Goal: Task Accomplishment & Management: Complete application form

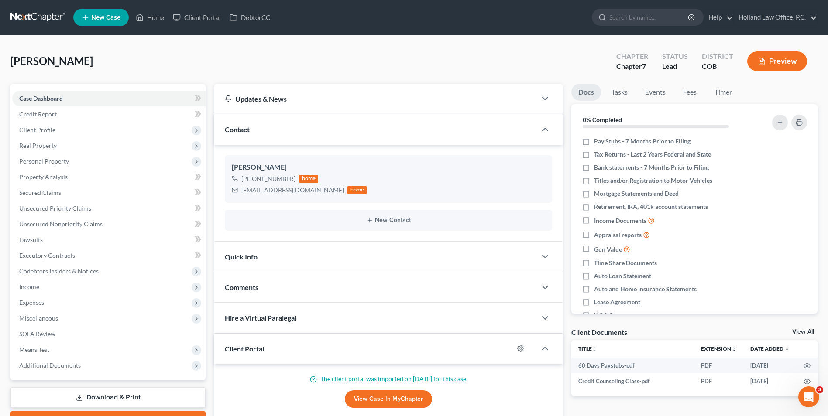
click at [82, 8] on li "New Case" at bounding box center [102, 17] width 58 height 20
click at [87, 15] on icon at bounding box center [86, 17] width 8 height 10
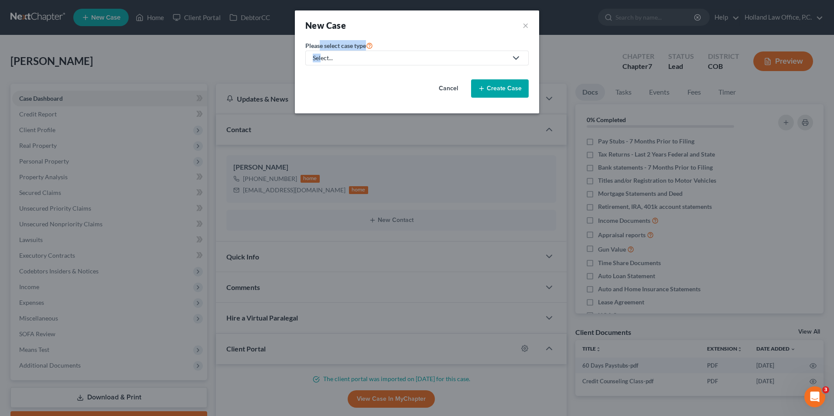
drag, startPoint x: 321, startPoint y: 50, endPoint x: 324, endPoint y: 55, distance: 6.1
click at [323, 54] on div "Please select case type * Select... Bankruptcy Probate Law" at bounding box center [416, 52] width 223 height 25
click at [324, 55] on div "Select..." at bounding box center [410, 58] width 195 height 9
click at [328, 75] on div "Bankruptcy" at bounding box center [331, 75] width 34 height 9
select select "11"
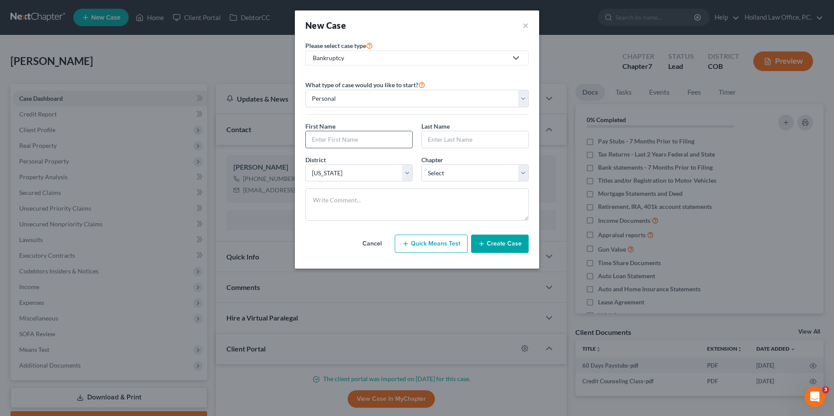
click at [353, 148] on input "text" at bounding box center [359, 139] width 106 height 17
type input "[PERSON_NAME]"
click at [455, 141] on input "text" at bounding box center [475, 139] width 106 height 17
type input "[PERSON_NAME]"
drag, startPoint x: 486, startPoint y: 165, endPoint x: 473, endPoint y: 180, distance: 19.8
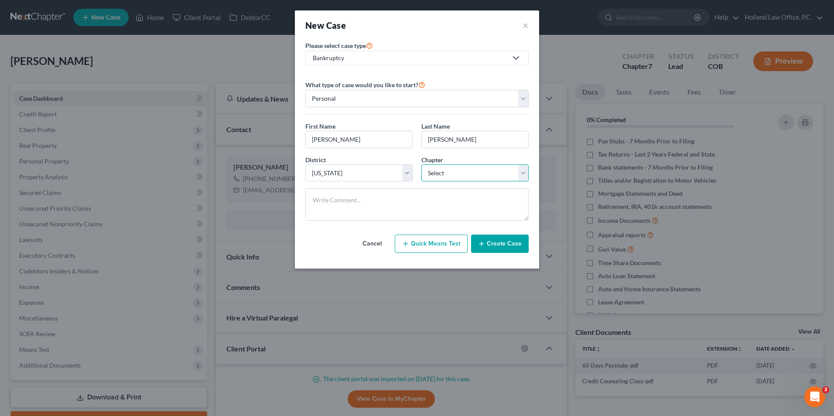
click at [485, 165] on select "Select 7 11 12 13" at bounding box center [475, 173] width 107 height 17
select select "0"
click at [422, 165] on select "Select 7 11 12 13" at bounding box center [475, 173] width 107 height 17
click at [498, 247] on button "Create Case" at bounding box center [500, 244] width 58 height 18
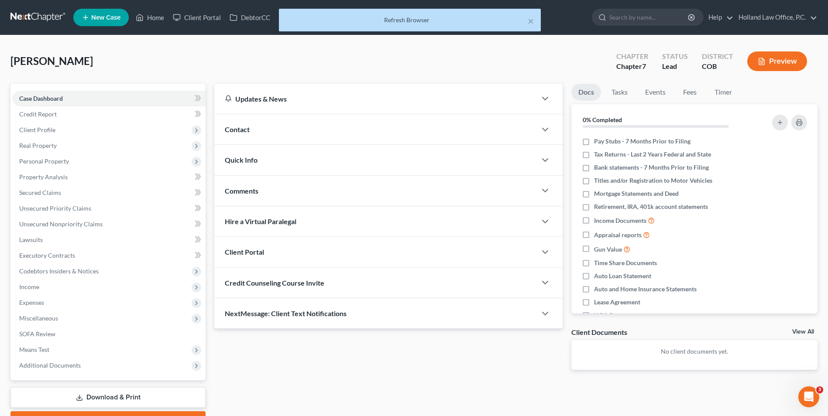
click at [259, 132] on div "Contact" at bounding box center [375, 129] width 322 height 30
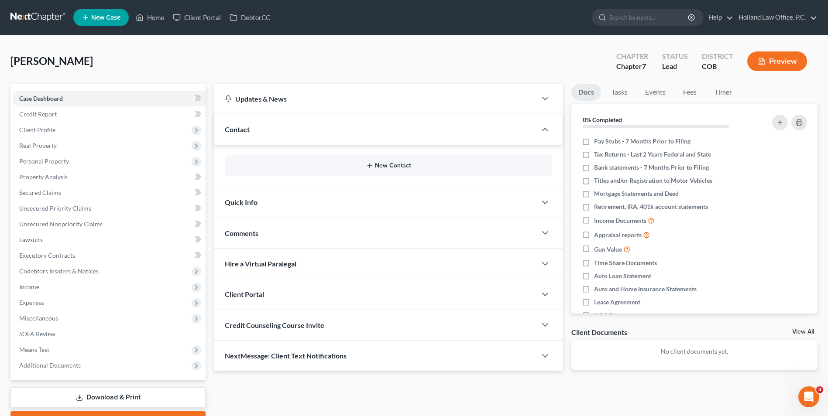
click at [405, 163] on button "New Contact" at bounding box center [388, 165] width 313 height 7
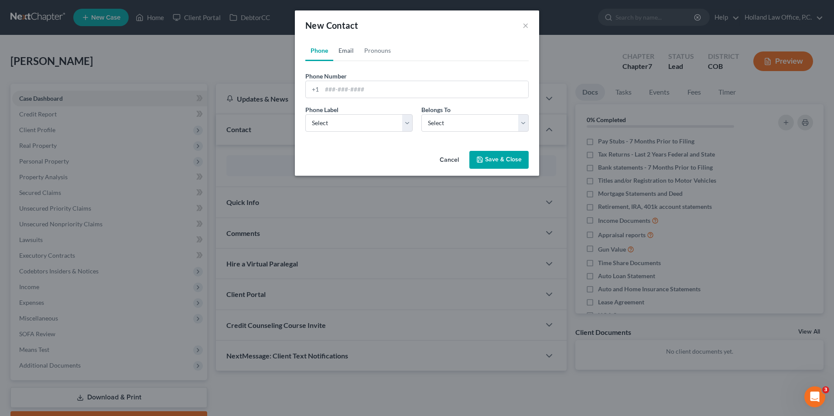
click at [351, 56] on link "Email" at bounding box center [346, 50] width 26 height 21
paste input "[EMAIL_ADDRESS][DOMAIN_NAME]"
type input "[EMAIL_ADDRESS][DOMAIN_NAME]"
click at [356, 130] on select "Select Home Work Other" at bounding box center [358, 122] width 107 height 17
select select "0"
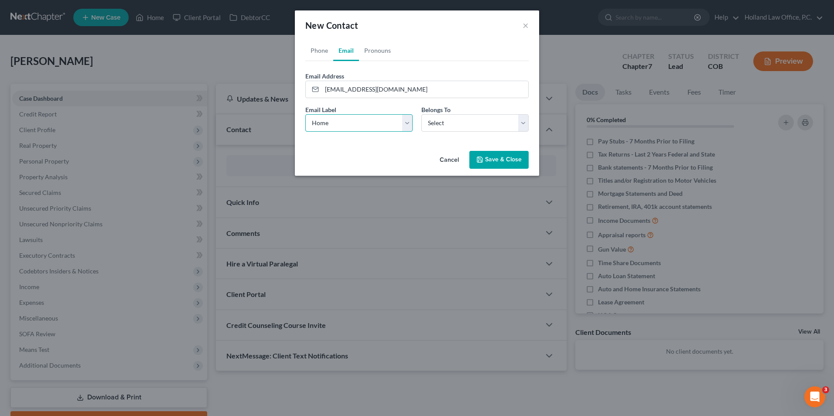
click at [305, 114] on select "Select Home Work Other" at bounding box center [358, 122] width 107 height 17
drag, startPoint x: 459, startPoint y: 114, endPoint x: 432, endPoint y: 130, distance: 31.5
click at [459, 114] on select "Select Client Other" at bounding box center [475, 122] width 107 height 17
select select "0"
click at [422, 114] on select "Select Client Other" at bounding box center [475, 122] width 107 height 17
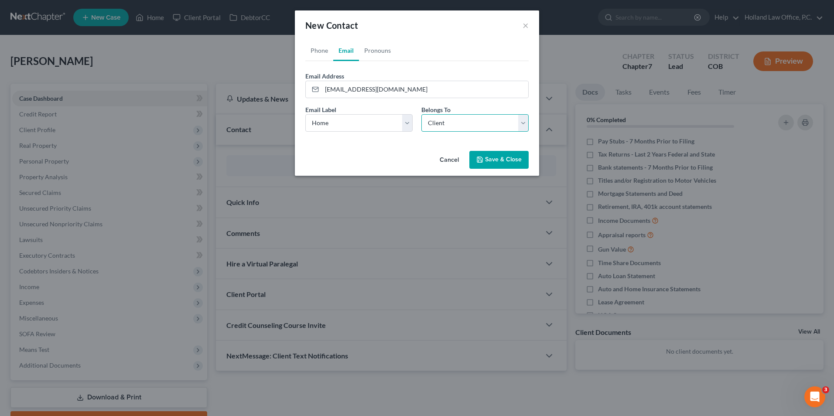
select select "0"
click at [326, 53] on link "Phone" at bounding box center [319, 50] width 28 height 21
paste input "[PHONE_NUMBER]"
type input "[PHONE_NUMBER]"
click at [362, 134] on div "Phone Label * Select Mobile Home Work Other Belongs To * Select Client Other" at bounding box center [417, 122] width 232 height 34
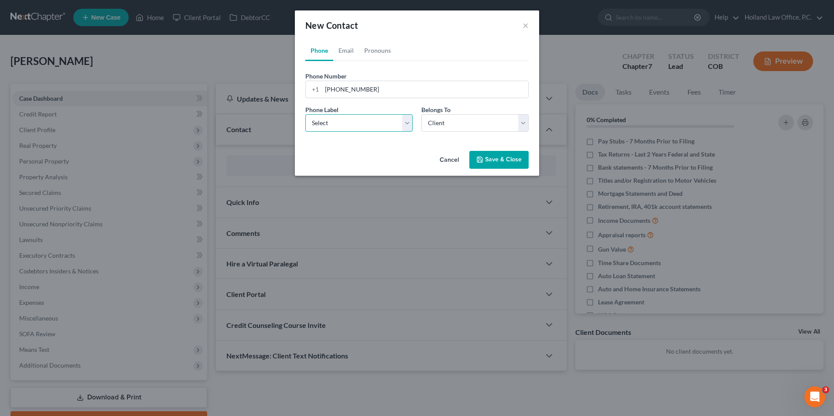
drag, startPoint x: 362, startPoint y: 127, endPoint x: 361, endPoint y: 132, distance: 5.3
click at [361, 131] on select "Select Mobile Home Work Other" at bounding box center [358, 122] width 107 height 17
select select "1"
click at [305, 114] on select "Select Mobile Home Work Other" at bounding box center [358, 122] width 107 height 17
click at [503, 161] on button "Save & Close" at bounding box center [499, 160] width 59 height 18
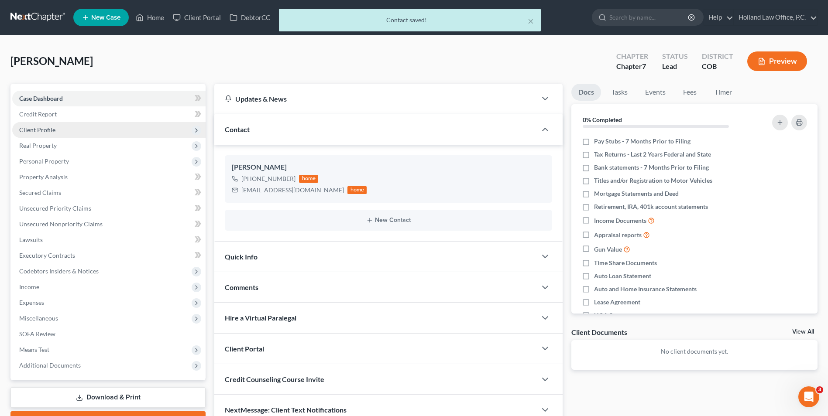
click at [73, 127] on span "Client Profile" at bounding box center [108, 130] width 193 height 16
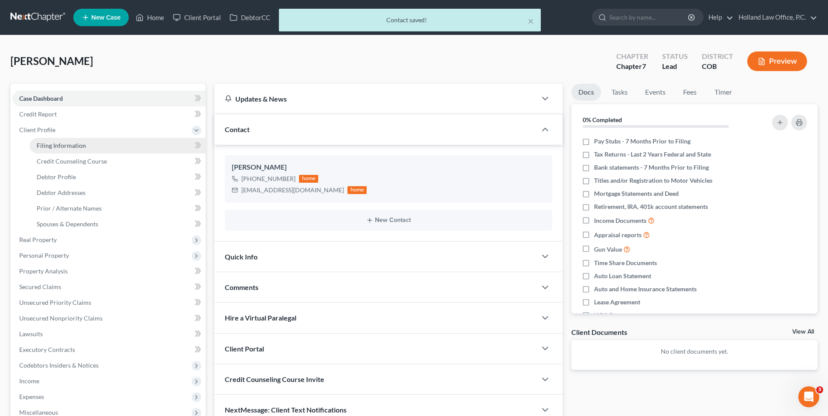
click at [65, 146] on span "Filing Information" at bounding box center [61, 145] width 49 height 7
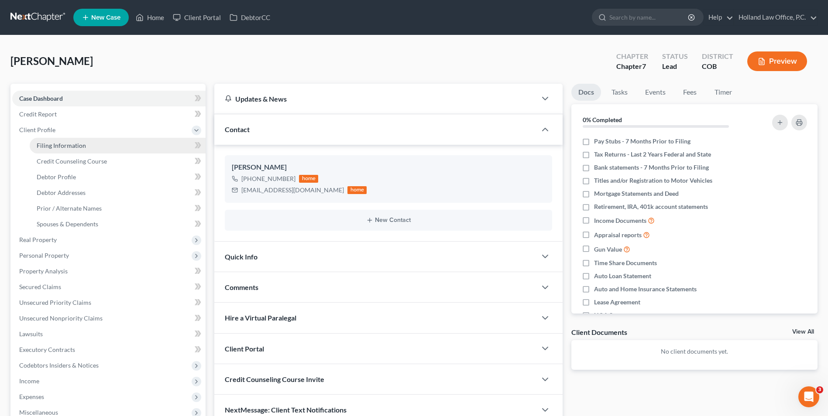
select select "1"
select select "0"
select select "11"
select select "5"
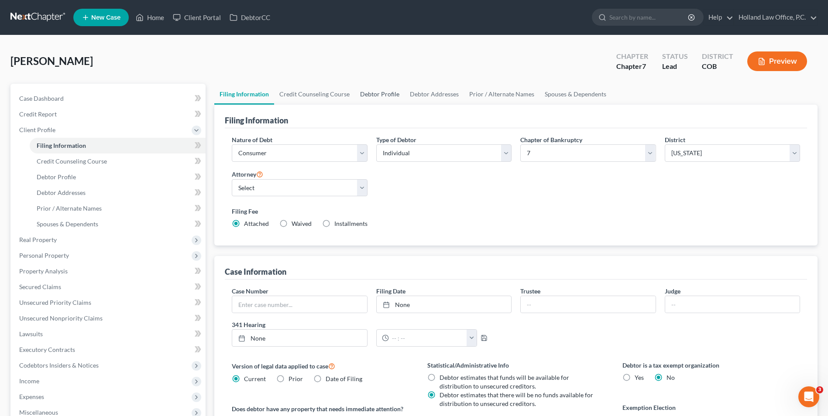
click at [378, 88] on link "Debtor Profile" at bounding box center [380, 94] width 50 height 21
select select "0"
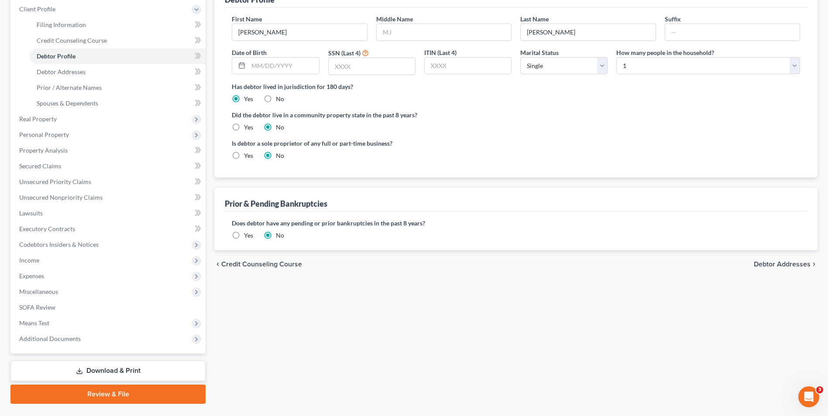
scroll to position [131, 0]
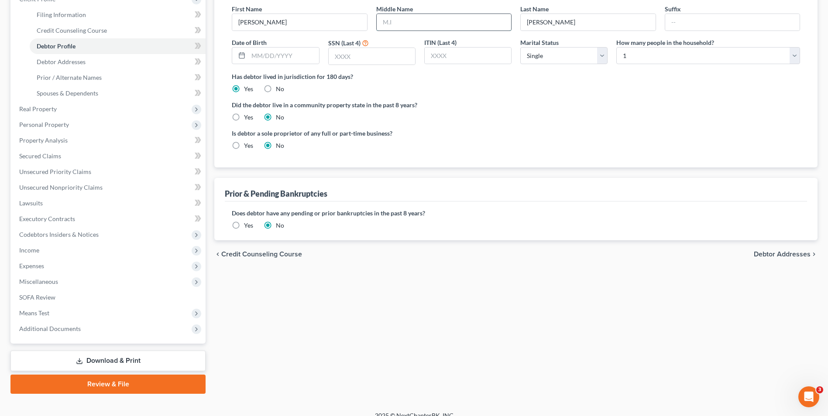
click at [399, 22] on input "text" at bounding box center [444, 22] width 134 height 17
click at [272, 55] on input "text" at bounding box center [283, 56] width 70 height 17
type input "[DATE]"
click at [341, 57] on input "text" at bounding box center [372, 56] width 86 height 17
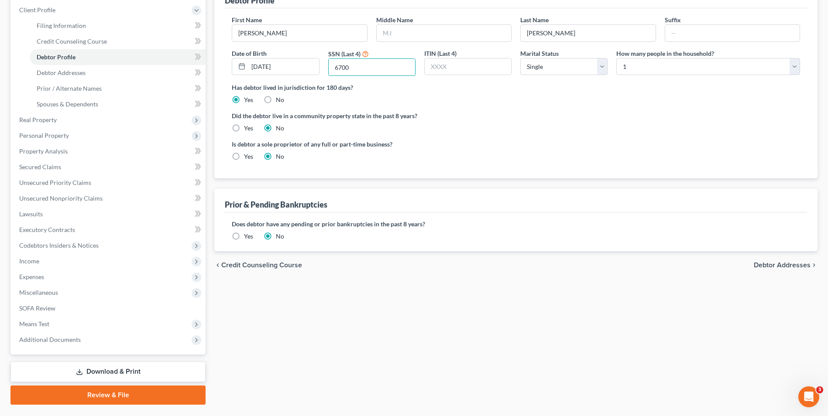
scroll to position [87, 0]
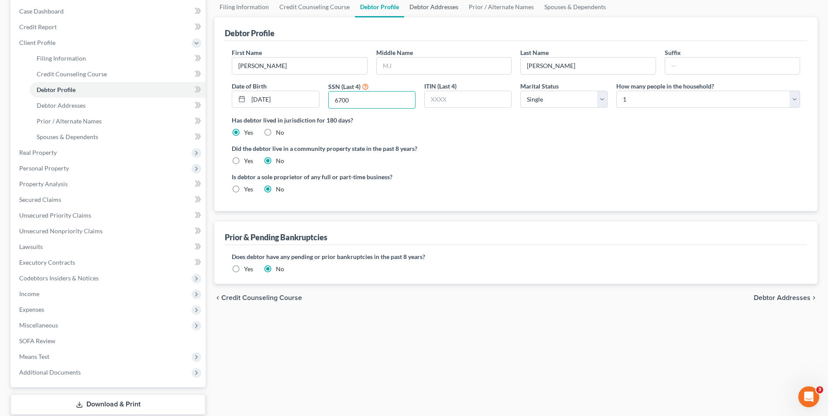
type input "6700"
drag, startPoint x: 424, startPoint y: 9, endPoint x: 419, endPoint y: 13, distance: 6.5
click at [425, 9] on link "Debtor Addresses" at bounding box center [433, 7] width 59 height 21
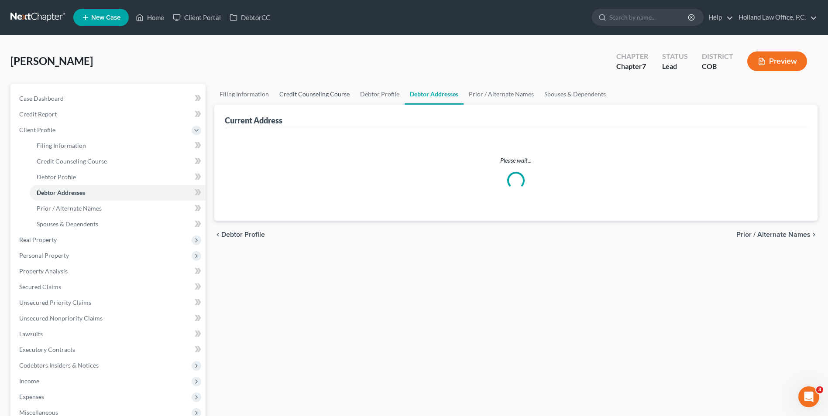
select select "0"
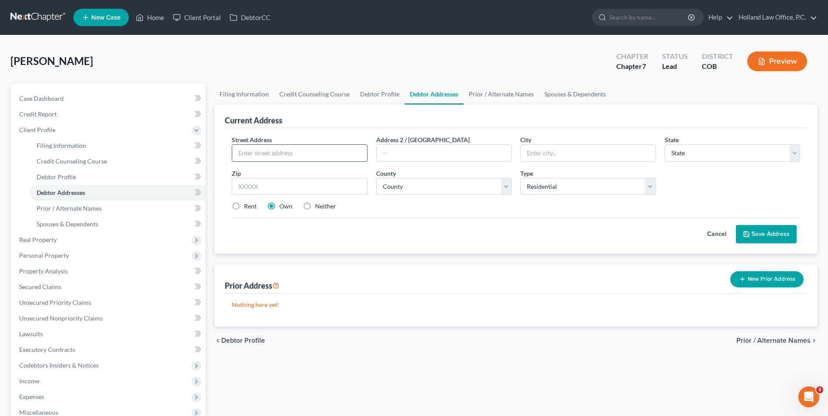
click at [275, 149] on input "text" at bounding box center [299, 153] width 134 height 17
drag, startPoint x: 246, startPoint y: 205, endPoint x: 270, endPoint y: 165, distance: 46.3
click at [246, 204] on label "Rent" at bounding box center [250, 206] width 13 height 9
click at [247, 204] on input "Rent" at bounding box center [250, 205] width 6 height 6
radio input "true"
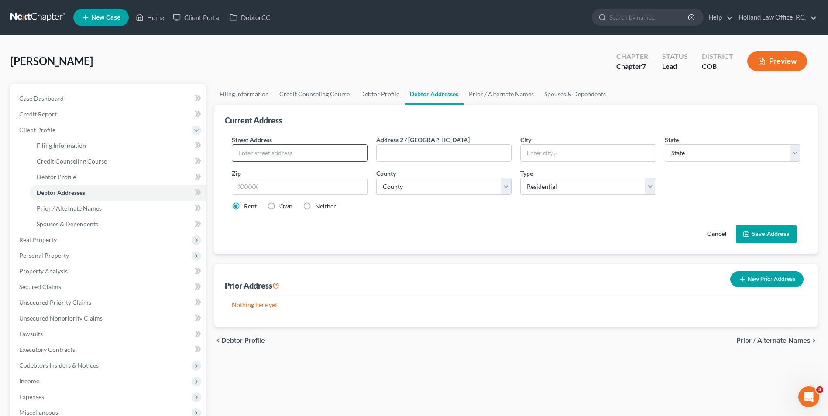
click at [271, 150] on input "text" at bounding box center [299, 153] width 134 height 17
click at [398, 182] on select "County" at bounding box center [443, 186] width 135 height 17
click at [524, 185] on select "Select Residential Mailing Rental Business" at bounding box center [587, 186] width 135 height 17
click at [520, 178] on select "Select Residential Mailing Rental Business" at bounding box center [587, 186] width 135 height 17
click at [543, 189] on select "Select Residential Mailing Rental Business" at bounding box center [587, 186] width 135 height 17
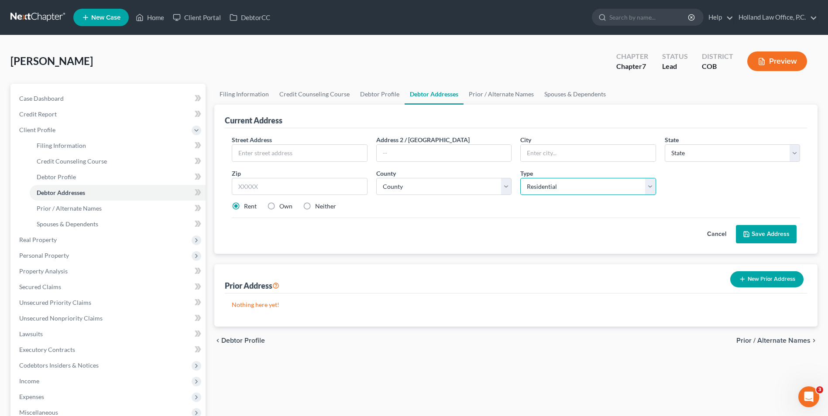
click at [520, 178] on select "Select Residential Mailing Rental Business" at bounding box center [587, 186] width 135 height 17
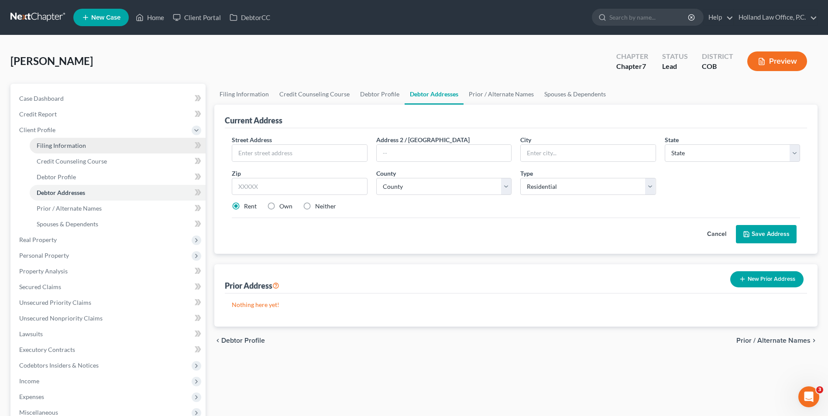
click at [66, 148] on span "Filing Information" at bounding box center [61, 145] width 49 height 7
select select "1"
select select "0"
select select "11"
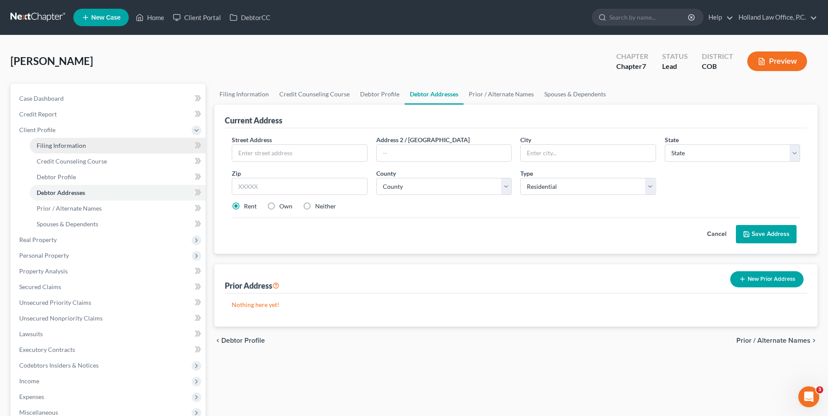
select select "0"
select select "5"
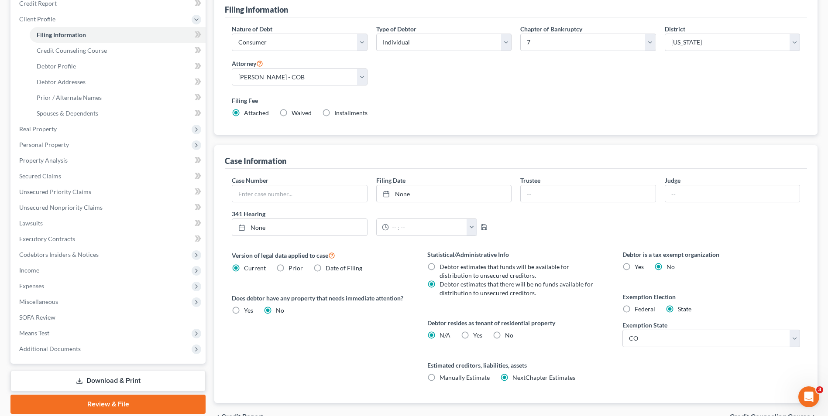
scroll to position [115, 0]
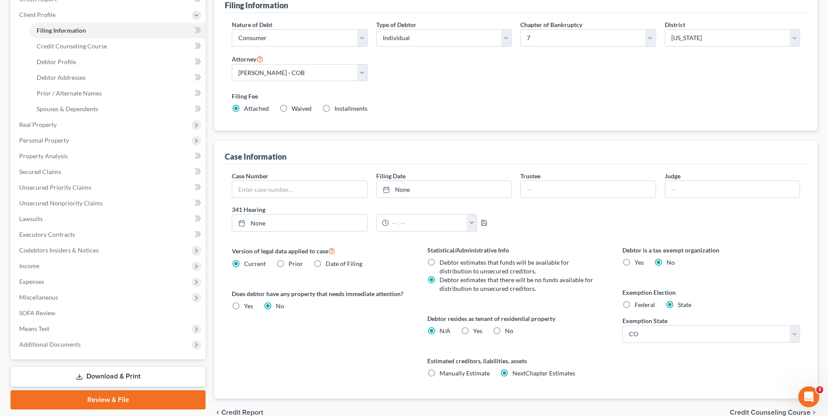
click at [471, 330] on div "Yes Yes" at bounding box center [471, 331] width 21 height 9
click at [473, 330] on label "Yes Yes" at bounding box center [477, 331] width 9 height 9
click at [477, 330] on input "Yes Yes" at bounding box center [480, 330] width 6 height 6
radio input "true"
radio input "false"
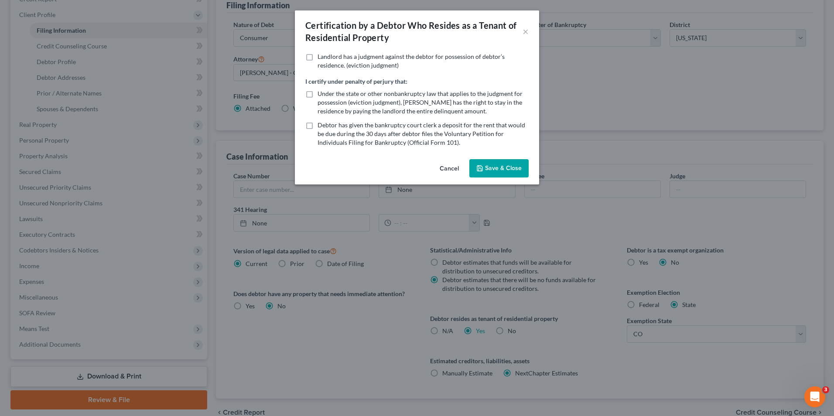
click at [479, 167] on polyline "button" at bounding box center [480, 166] width 2 height 1
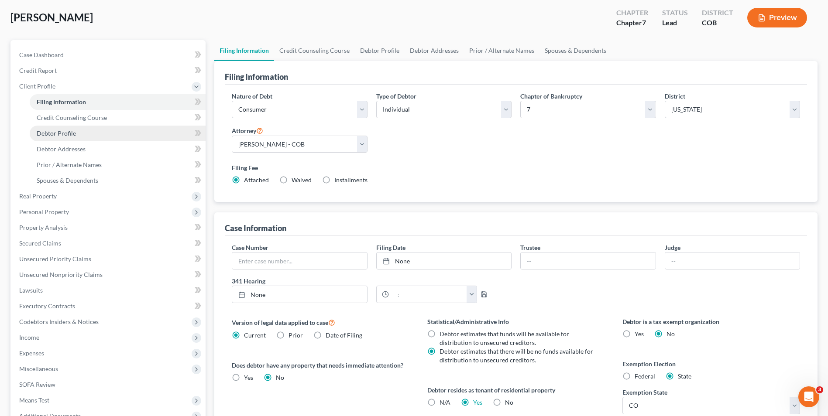
scroll to position [28, 0]
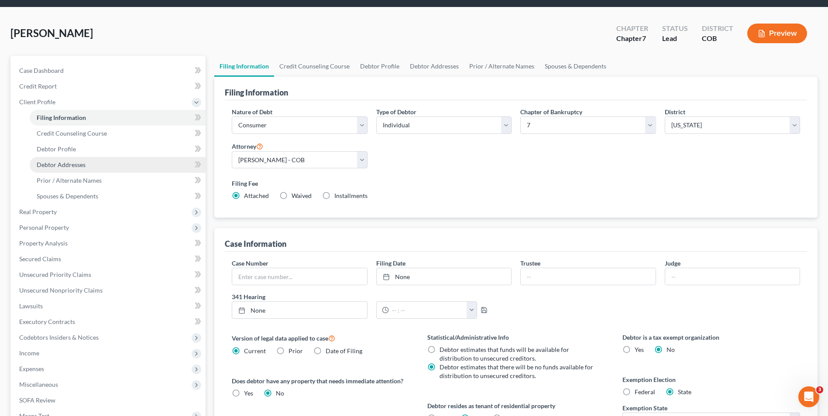
click at [73, 165] on span "Debtor Addresses" at bounding box center [61, 164] width 49 height 7
select select "0"
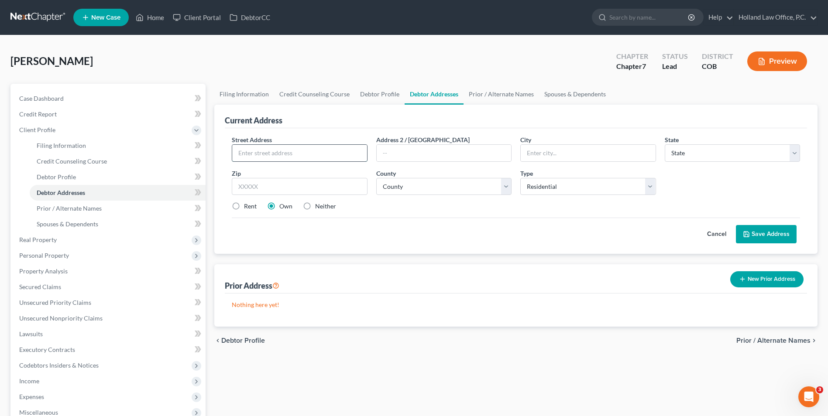
drag, startPoint x: 287, startPoint y: 153, endPoint x: 282, endPoint y: 158, distance: 7.4
click at [287, 153] on input "text" at bounding box center [299, 153] width 134 height 17
click at [243, 208] on div "Rent" at bounding box center [244, 206] width 25 height 9
click at [244, 207] on label "Rent" at bounding box center [250, 206] width 13 height 9
click at [247, 207] on input "Rent" at bounding box center [250, 205] width 6 height 6
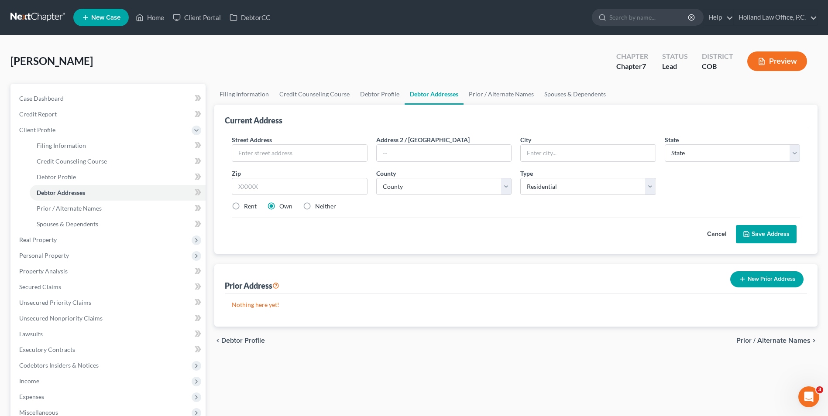
radio input "true"
click at [252, 156] on input "text" at bounding box center [299, 153] width 134 height 17
click at [243, 145] on input "text" at bounding box center [299, 153] width 134 height 17
click at [262, 154] on input "text" at bounding box center [299, 153] width 134 height 17
type input "[STREET_ADDRESS]"
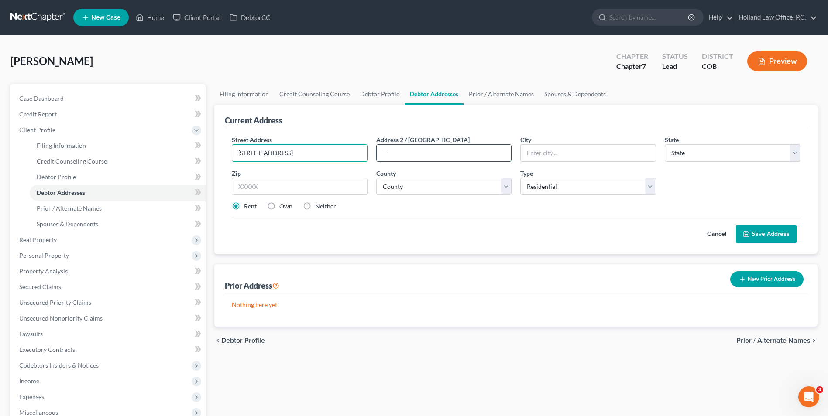
click at [396, 150] on input "text" at bounding box center [444, 153] width 134 height 17
type input "Lot 234"
click at [407, 182] on select "County" at bounding box center [443, 186] width 135 height 17
drag, startPoint x: 426, startPoint y: 190, endPoint x: 440, endPoint y: 191, distance: 14.0
click at [426, 190] on select "County" at bounding box center [443, 186] width 135 height 17
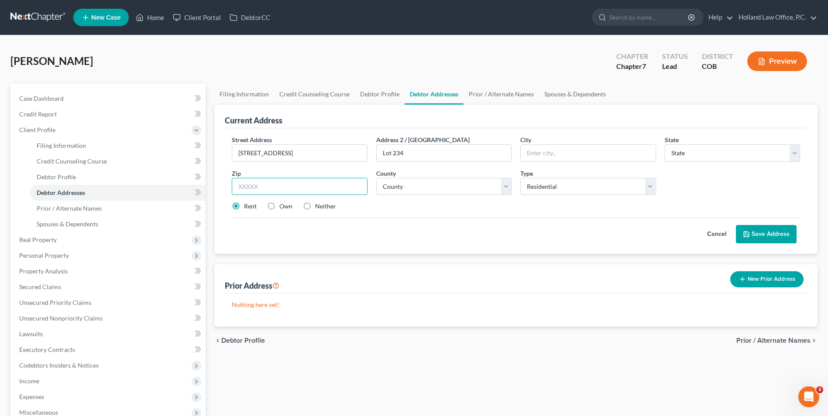
click at [294, 188] on input "text" at bounding box center [299, 186] width 135 height 17
type input "80631"
click at [348, 170] on div "Zip * 80631" at bounding box center [299, 182] width 144 height 27
type input "Greeley"
select select "5"
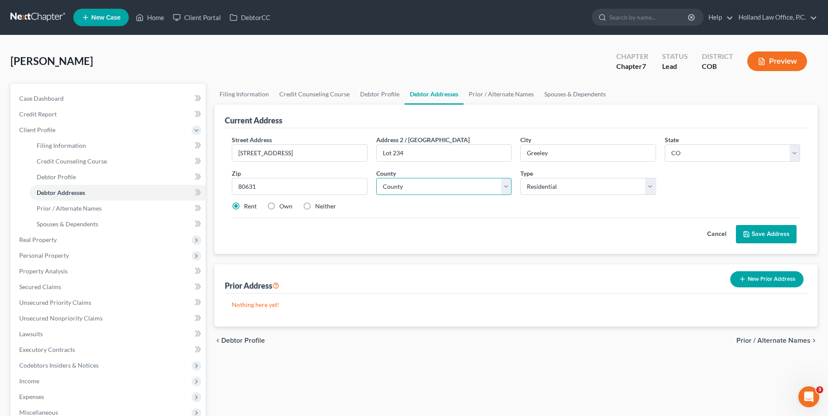
click at [432, 186] on select "County" at bounding box center [443, 186] width 135 height 17
select select "62"
click at [376, 178] on select "County [GEOGRAPHIC_DATA] [GEOGRAPHIC_DATA] [GEOGRAPHIC_DATA] [GEOGRAPHIC_DATA] …" at bounding box center [443, 186] width 135 height 17
click at [754, 236] on button "Save Address" at bounding box center [766, 234] width 61 height 18
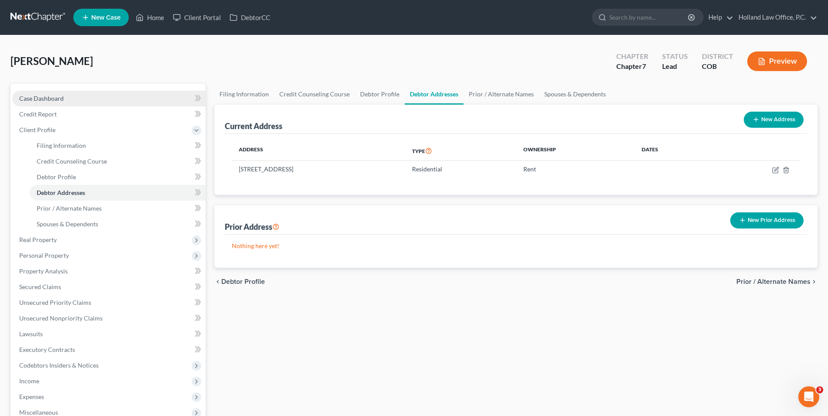
click at [41, 96] on span "Case Dashboard" at bounding box center [41, 98] width 45 height 7
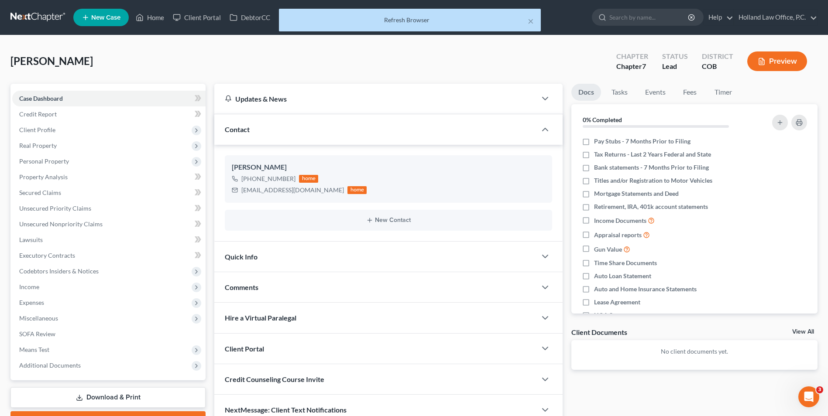
click at [307, 294] on div "Comments" at bounding box center [375, 287] width 322 height 30
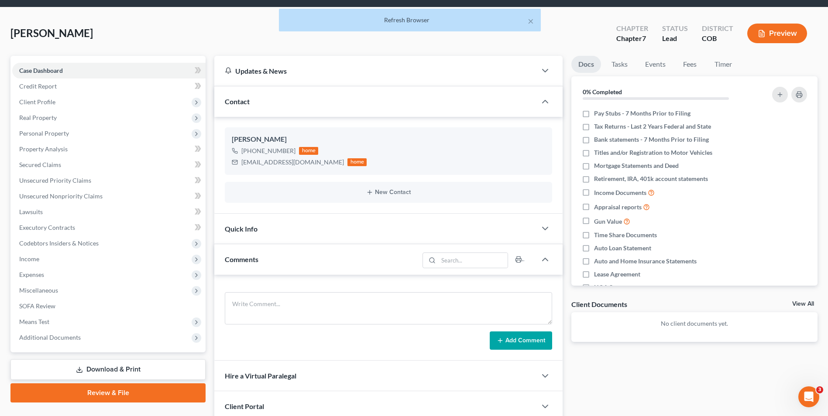
scroll to position [44, 0]
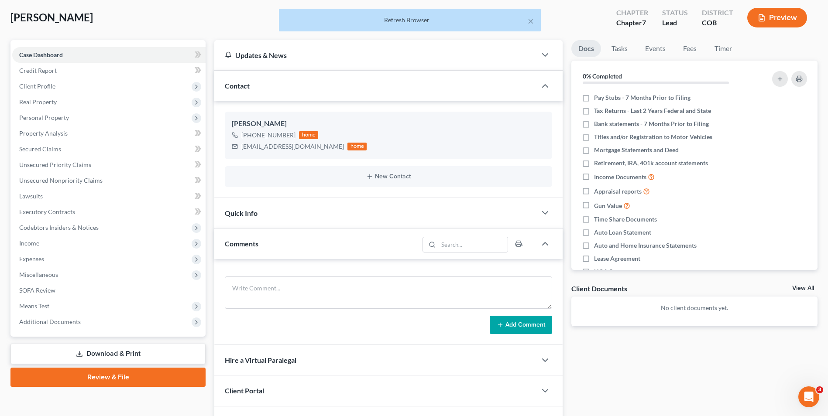
click at [300, 250] on div "Comments" at bounding box center [316, 244] width 205 height 30
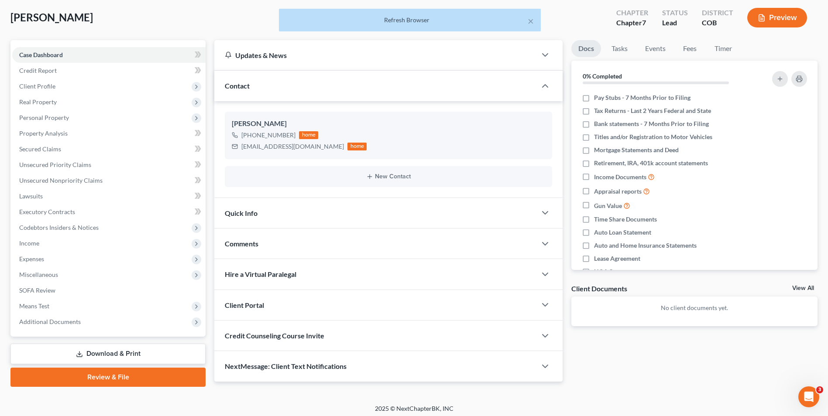
click at [276, 311] on div "Client Portal" at bounding box center [375, 305] width 322 height 30
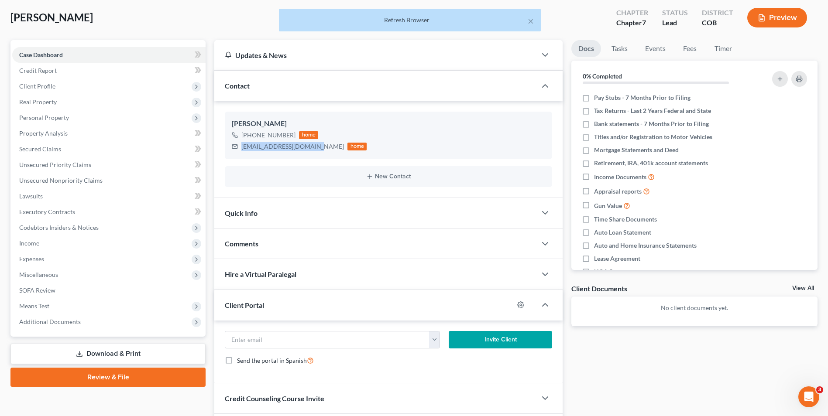
drag, startPoint x: 311, startPoint y: 148, endPoint x: 220, endPoint y: 151, distance: 90.8
click at [220, 151] on div "[PERSON_NAME] [PHONE_NUMBER] home [EMAIL_ADDRESS][DOMAIN_NAME] home New Contact" at bounding box center [388, 149] width 348 height 96
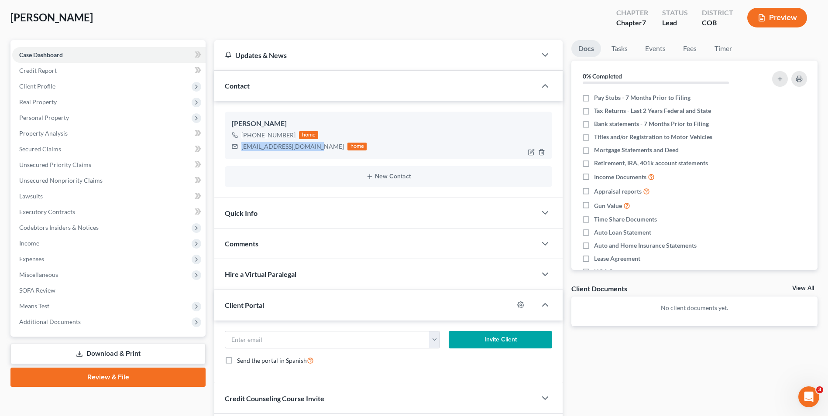
drag, startPoint x: 251, startPoint y: 149, endPoint x: 270, endPoint y: 148, distance: 18.8
drag, startPoint x: 270, startPoint y: 148, endPoint x: 337, endPoint y: 112, distance: 76.0
click at [337, 112] on div "[PERSON_NAME] [PHONE_NUMBER] home [EMAIL_ADDRESS][DOMAIN_NAME] home" at bounding box center [388, 135] width 327 height 47
drag, startPoint x: 311, startPoint y: 149, endPoint x: 257, endPoint y: 149, distance: 53.7
click at [243, 153] on div "[PERSON_NAME] [PHONE_NUMBER] home [EMAIL_ADDRESS][DOMAIN_NAME] home" at bounding box center [388, 135] width 327 height 47
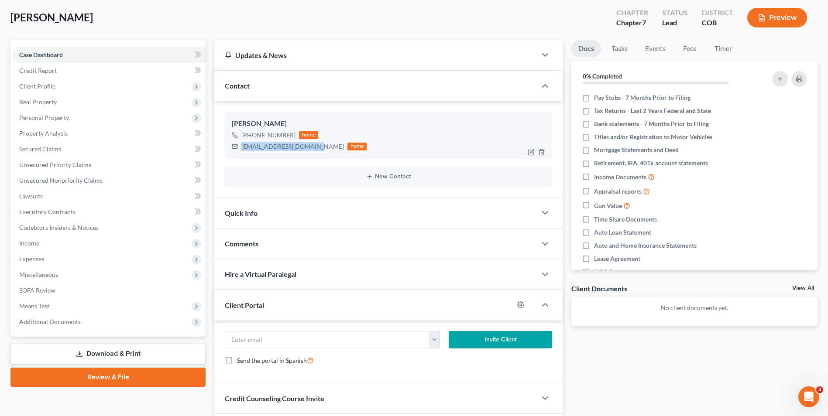
copy div "[EMAIL_ADDRESS][DOMAIN_NAME]"
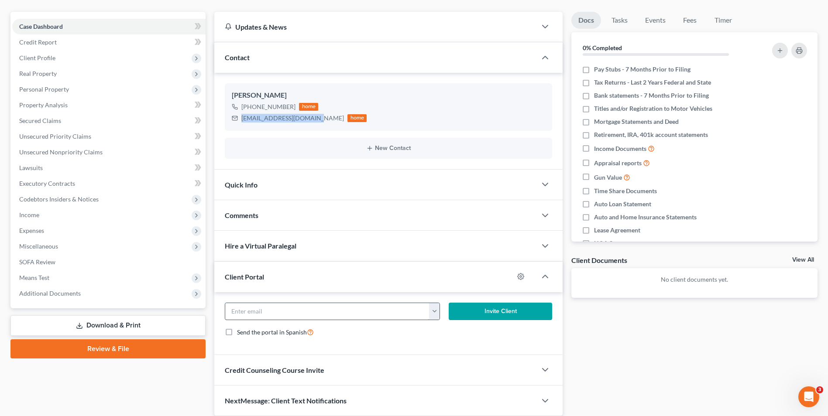
scroll to position [87, 0]
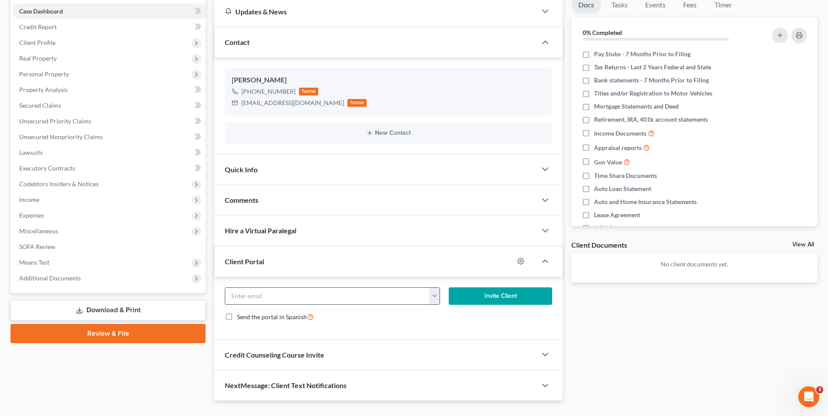
click at [266, 296] on input "email" at bounding box center [327, 296] width 204 height 17
paste input "[EMAIL_ADDRESS][DOMAIN_NAME]"
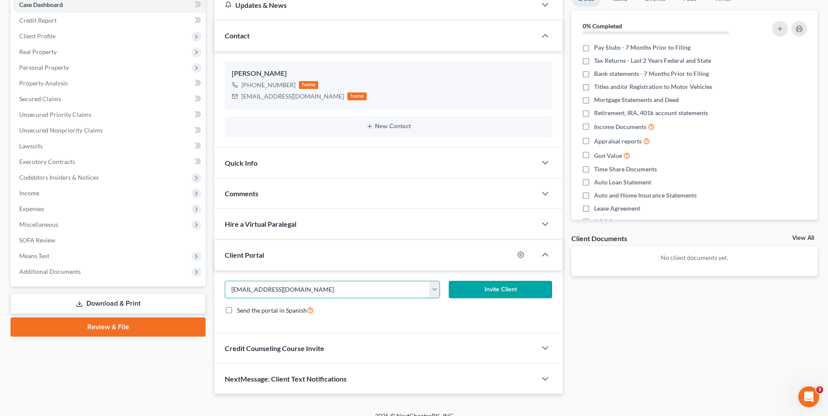
scroll to position [105, 0]
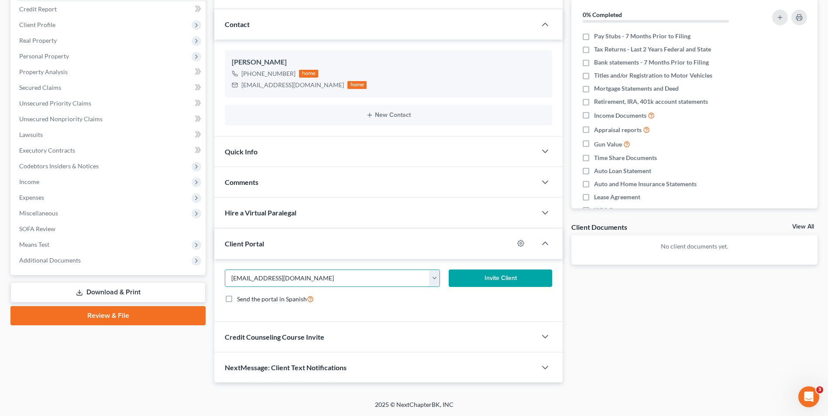
type input "[EMAIL_ADDRESS][DOMAIN_NAME]"
click at [519, 270] on button "Invite Client" at bounding box center [500, 278] width 103 height 17
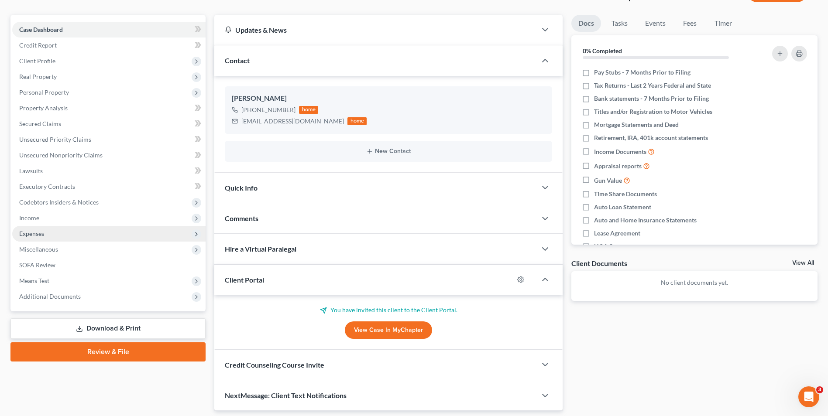
scroll to position [10, 0]
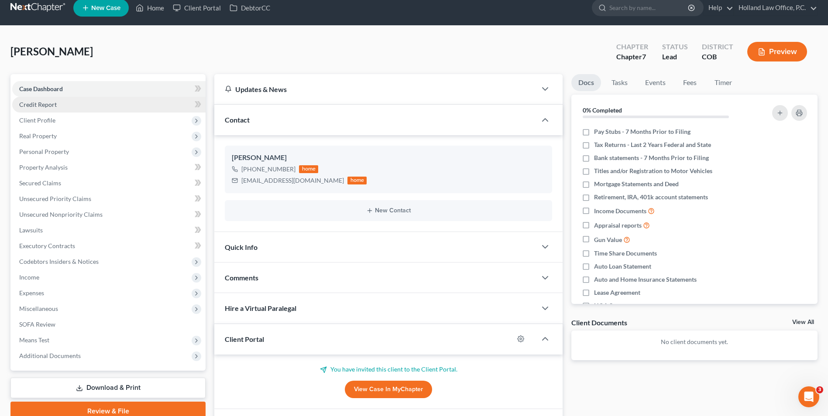
click at [54, 106] on span "Credit Report" at bounding box center [38, 104] width 38 height 7
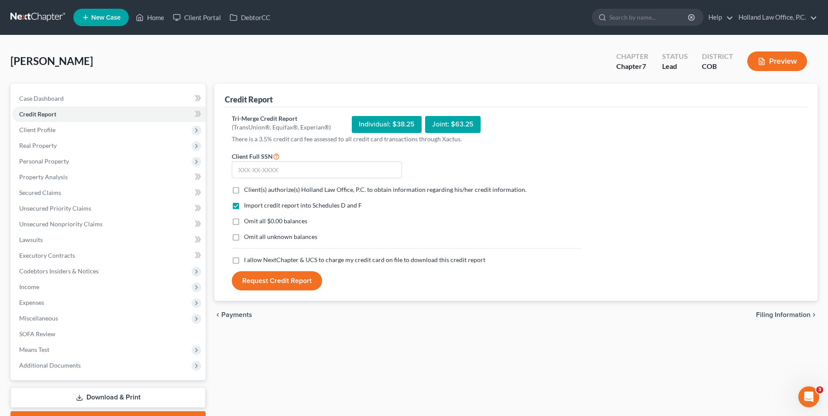
drag, startPoint x: 248, startPoint y: 188, endPoint x: 247, endPoint y: 204, distance: 16.2
click at [248, 188] on span "Client(s) authorize(s) Holland Law Office, P.C. to obtain information regarding…" at bounding box center [385, 189] width 282 height 7
click at [248, 188] on input "Client(s) authorize(s) Holland Law Office, P.C. to obtain information regarding…" at bounding box center [250, 188] width 6 height 6
checkbox input "true"
click at [244, 260] on label "I allow NextChapter & UCS to charge my credit card on file to download this cre…" at bounding box center [364, 260] width 241 height 9
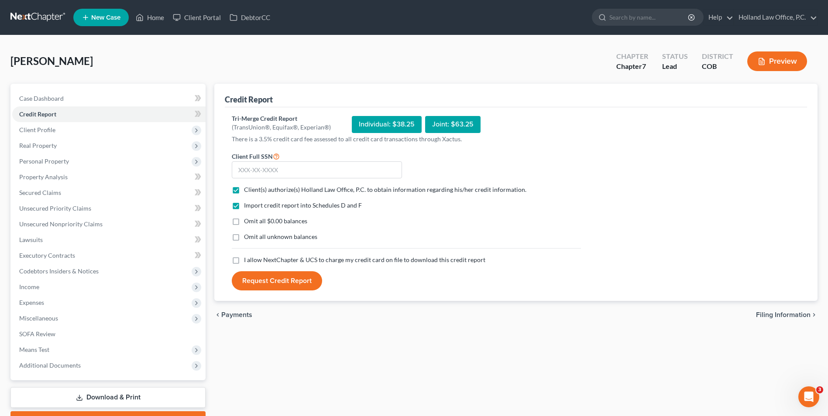
click at [247, 260] on input "I allow NextChapter & UCS to charge my credit card on file to download this cre…" at bounding box center [250, 259] width 6 height 6
checkbox input "true"
click at [285, 174] on input "text" at bounding box center [317, 169] width 170 height 17
type input "551-87-6700"
click at [282, 290] on button "Request Credit Report" at bounding box center [277, 280] width 90 height 19
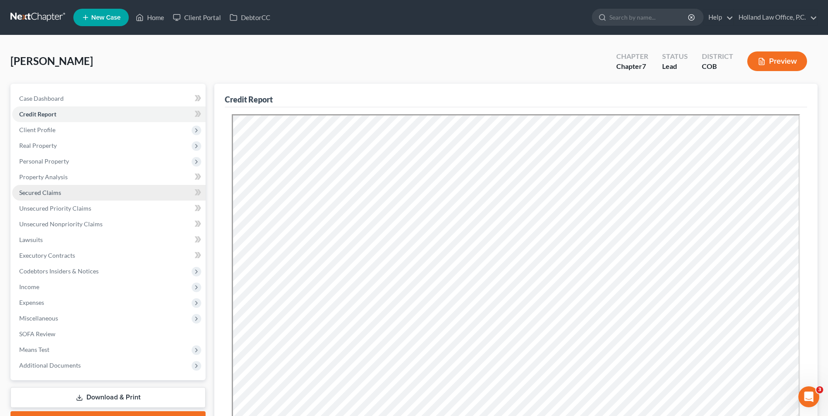
click at [38, 194] on span "Secured Claims" at bounding box center [40, 192] width 42 height 7
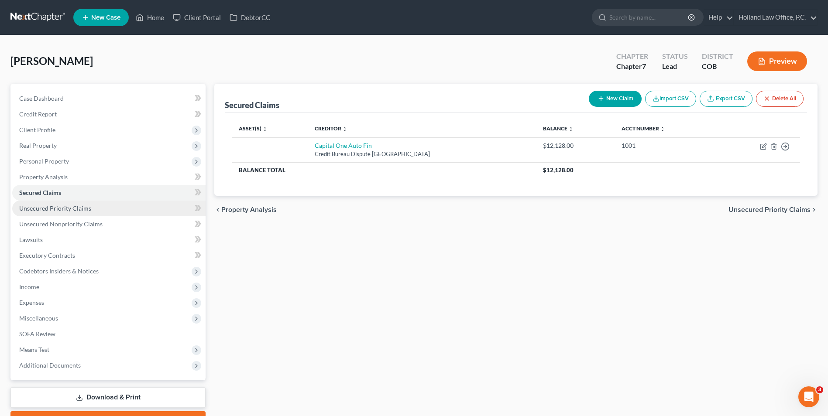
click at [61, 202] on link "Unsecured Priority Claims" at bounding box center [108, 209] width 193 height 16
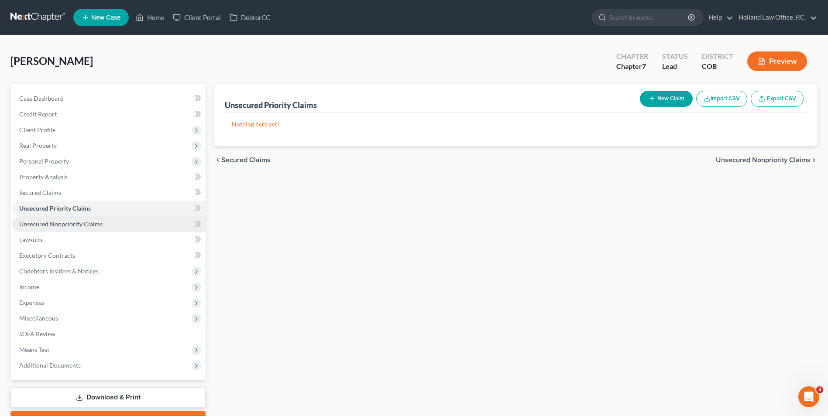
click at [61, 220] on span "Unsecured Nonpriority Claims" at bounding box center [60, 223] width 83 height 7
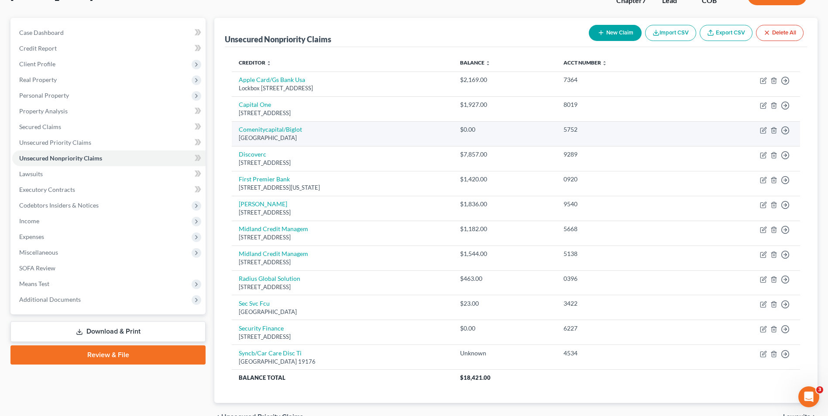
scroll to position [87, 0]
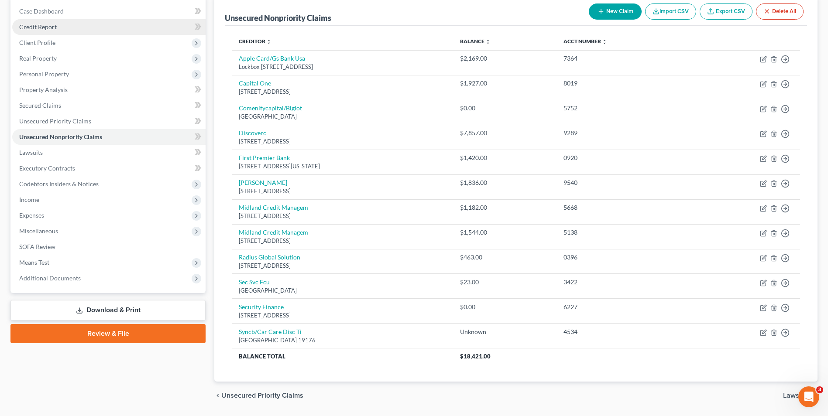
click at [58, 24] on link "Credit Report" at bounding box center [108, 27] width 193 height 16
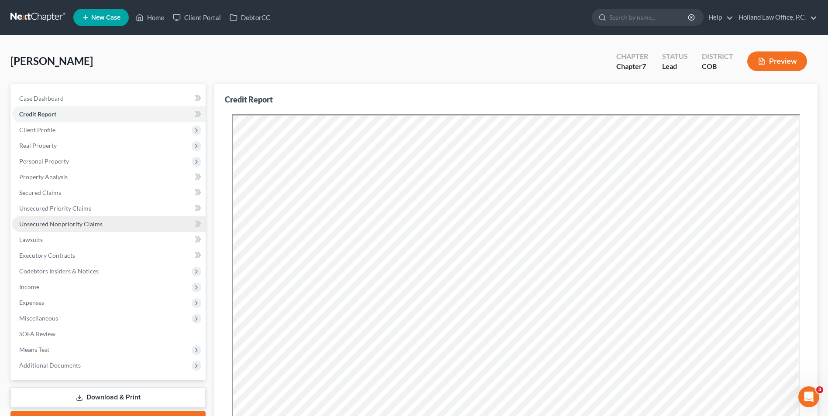
click at [49, 223] on span "Unsecured Nonpriority Claims" at bounding box center [60, 223] width 83 height 7
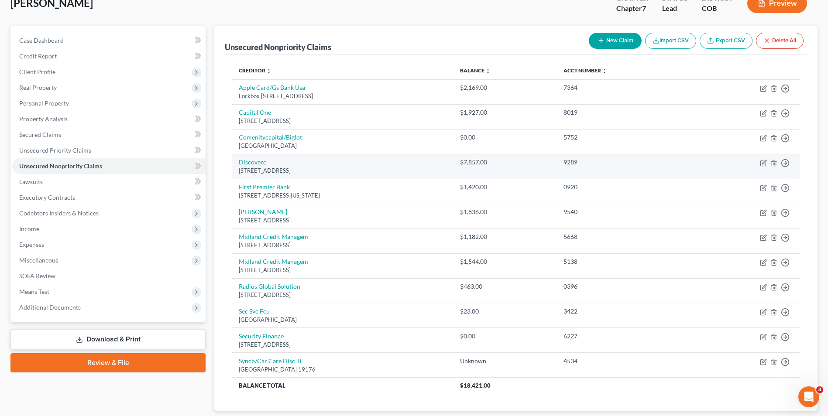
scroll to position [44, 0]
